Goal: Task Accomplishment & Management: Use online tool/utility

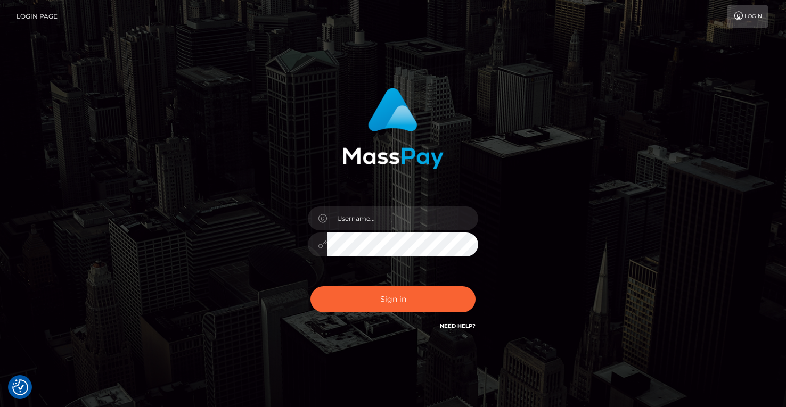
click at [105, 308] on div "Sign in" at bounding box center [392, 215] width 607 height 271
type input "MaryJoy"
click at [361, 225] on input "MaryJoy" at bounding box center [402, 219] width 151 height 24
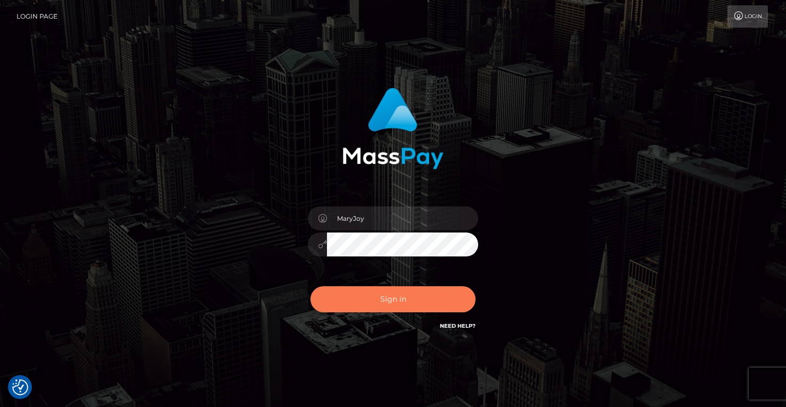
click at [367, 302] on button "Sign in" at bounding box center [392, 300] width 165 height 26
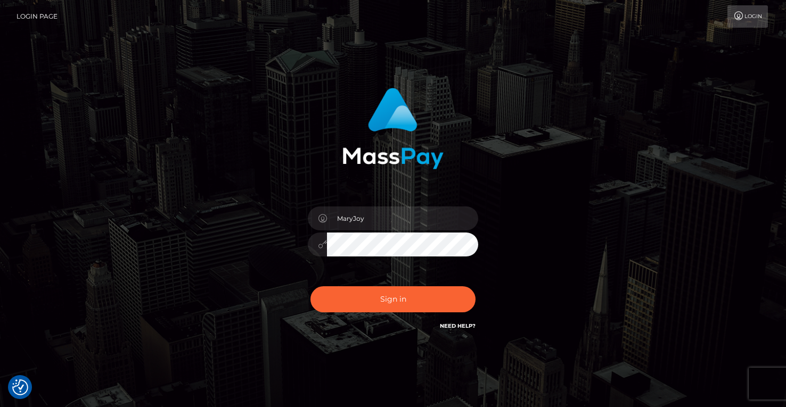
click at [367, 302] on div "Sign in Need Help?" at bounding box center [393, 303] width 186 height 47
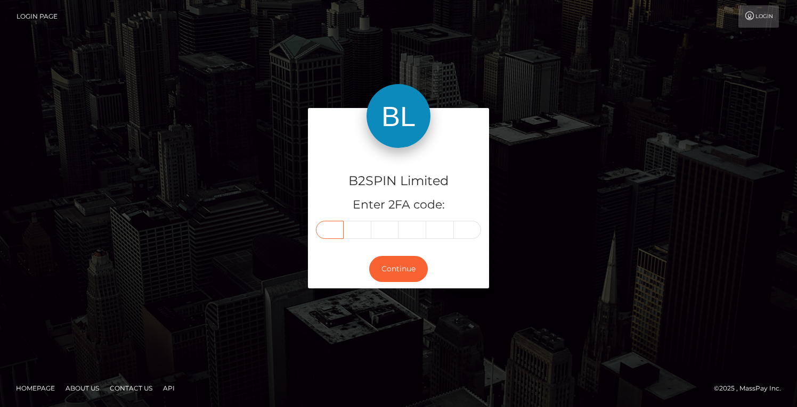
click at [331, 228] on input "text" at bounding box center [330, 230] width 28 height 18
type input "2"
type input "8"
type input "2"
type input "1"
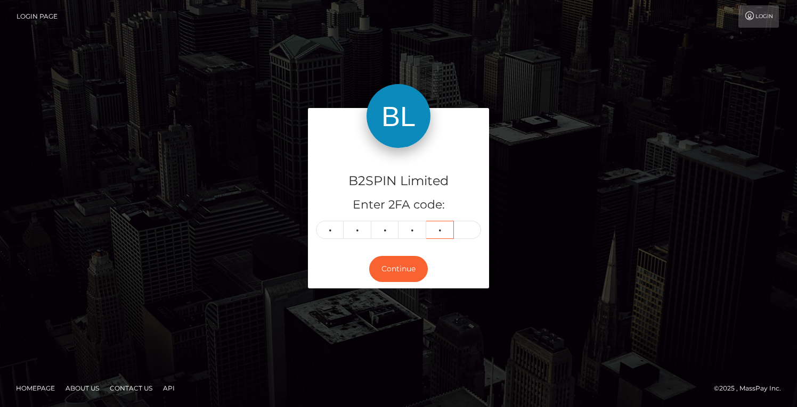
type input "1"
type input "0"
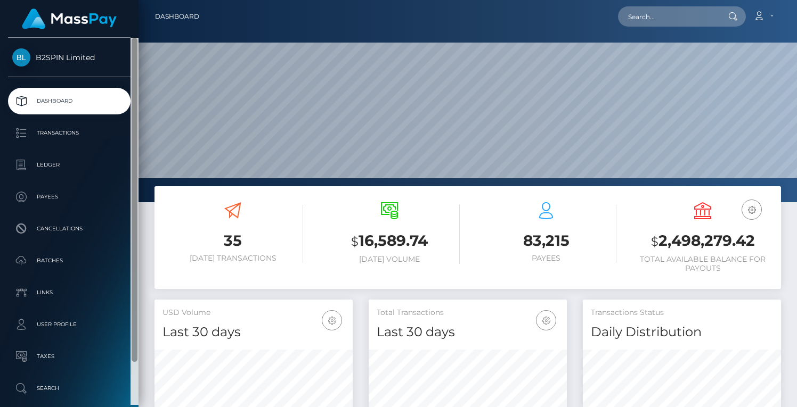
scroll to position [189, 198]
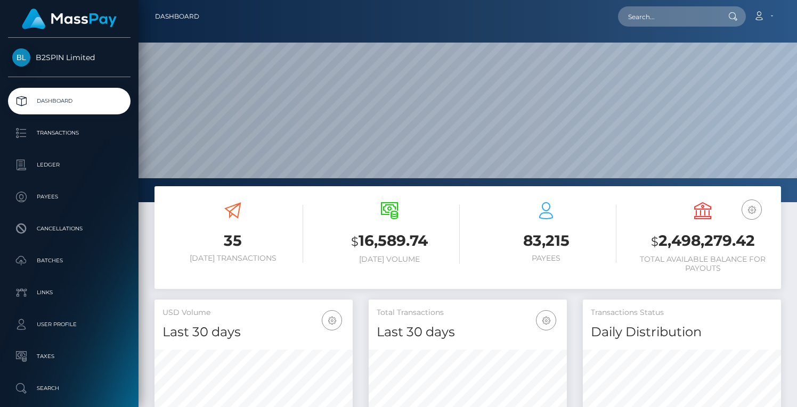
drag, startPoint x: 533, startPoint y: 284, endPoint x: 574, endPoint y: 228, distance: 69.3
click at [533, 284] on div "83,215 Payees" at bounding box center [546, 238] width 157 height 89
click at [667, 15] on input "text" at bounding box center [668, 16] width 100 height 20
paste input "040464f8-b0e4-42d0-91c0-1193b87690bf"
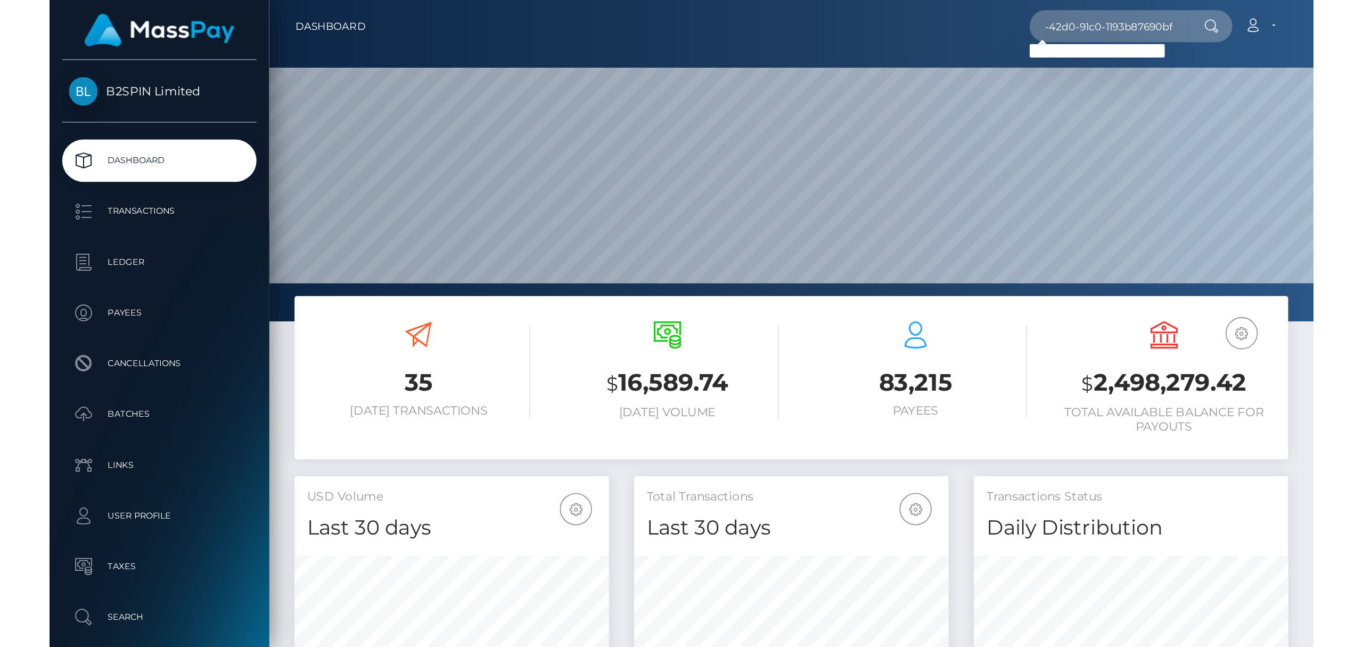
scroll to position [0, 0]
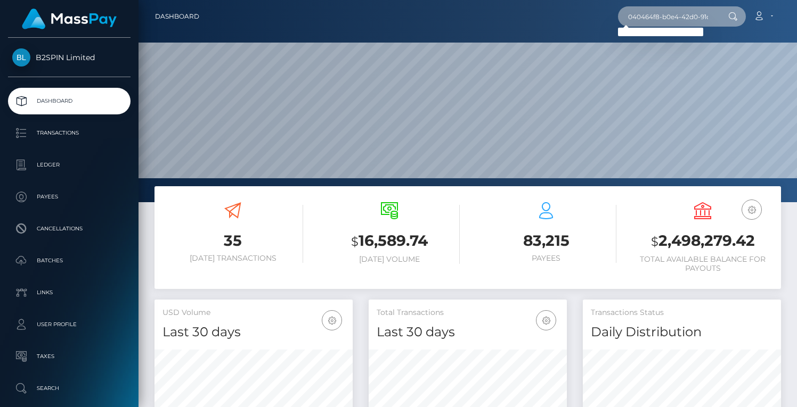
click at [672, 15] on input "040464f8-b0e4-42d0-91c0-1193b87690bf" at bounding box center [668, 16] width 100 height 20
paste input "1774936135"
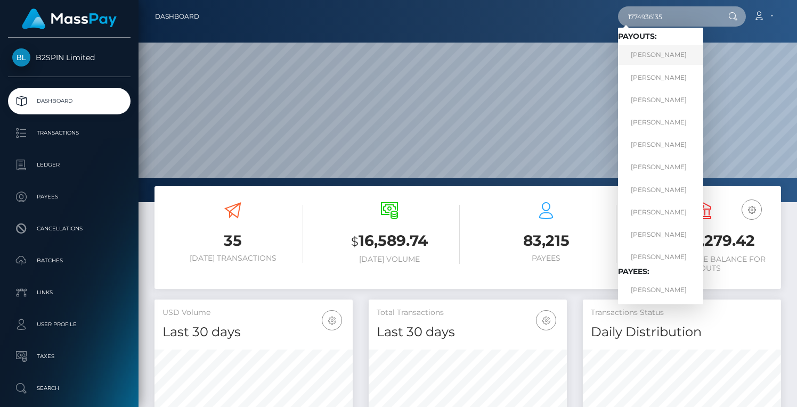
type input "1774936135"
click at [671, 54] on link "KIM NGỌC LA" at bounding box center [660, 55] width 85 height 20
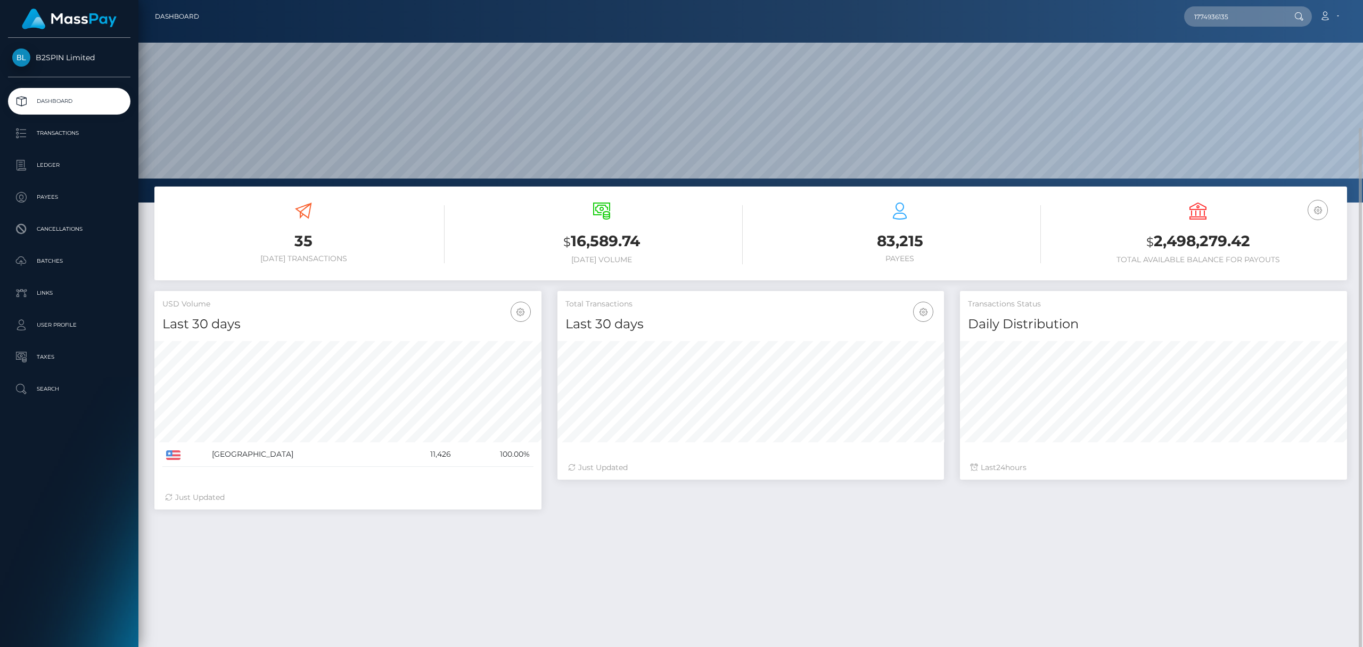
scroll to position [142, 0]
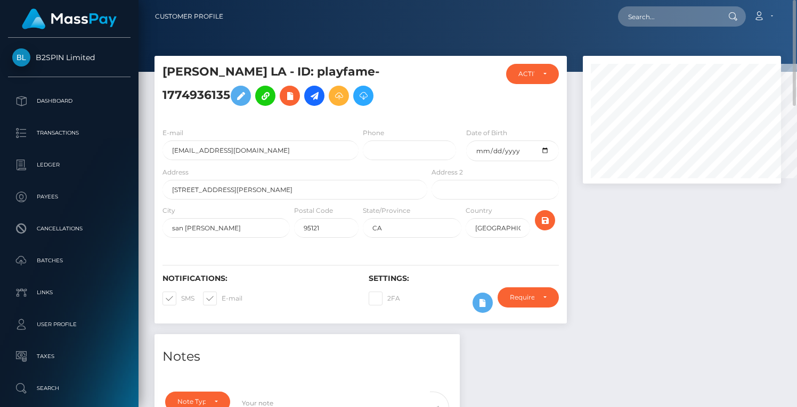
scroll to position [532441, 532371]
